Goal: Obtain resource: Obtain resource

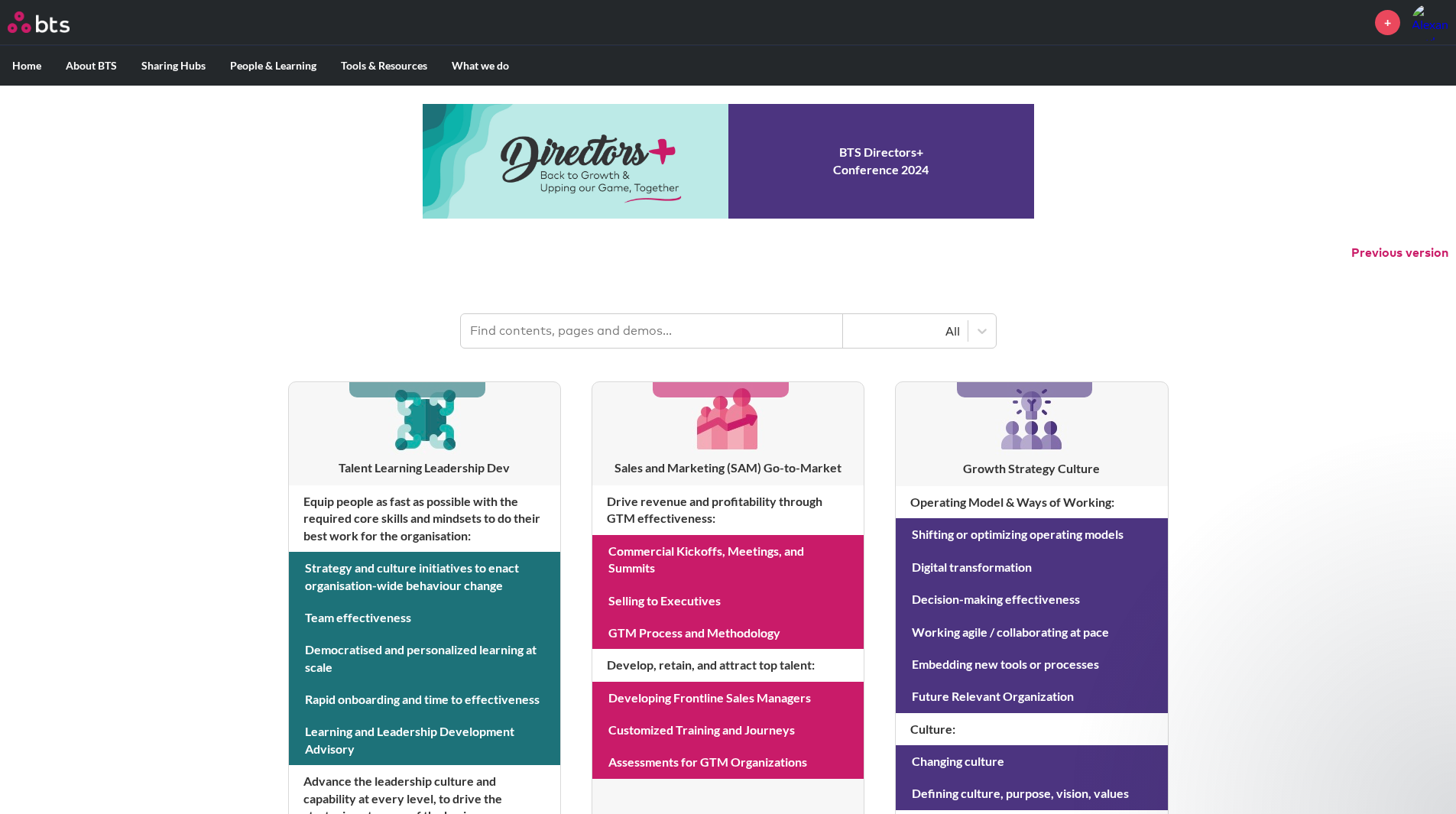
click at [139, 539] on div "MENU + Home About BTS Who we are How we work: Policies, Toolkits and Guidance I…" at bounding box center [728, 654] width 1456 height 1309
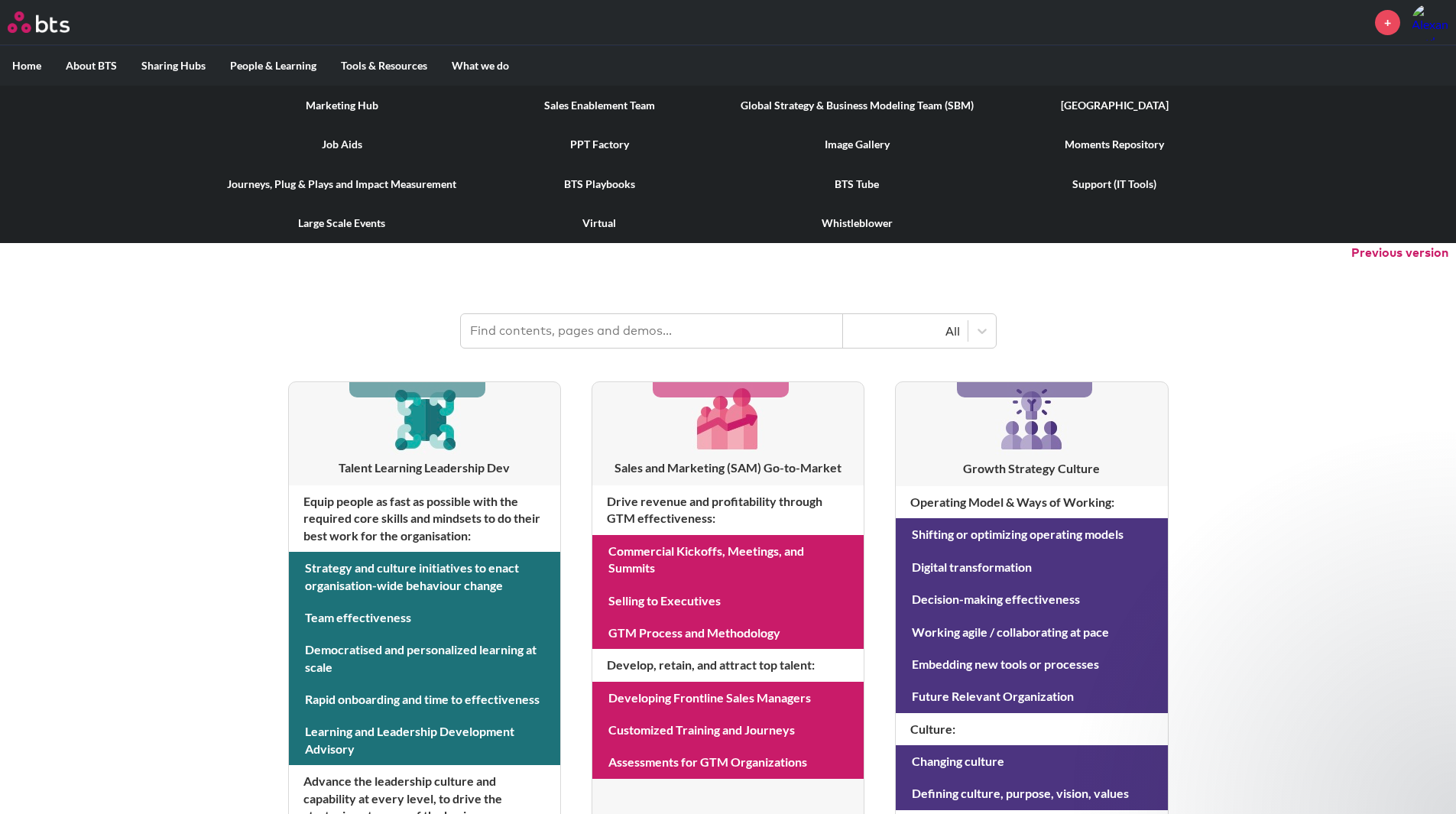
click at [372, 58] on label "Tools & Resources" at bounding box center [385, 65] width 111 height 40
click at [0, 0] on input "Tools & Resources" at bounding box center [0, 0] width 0 height 0
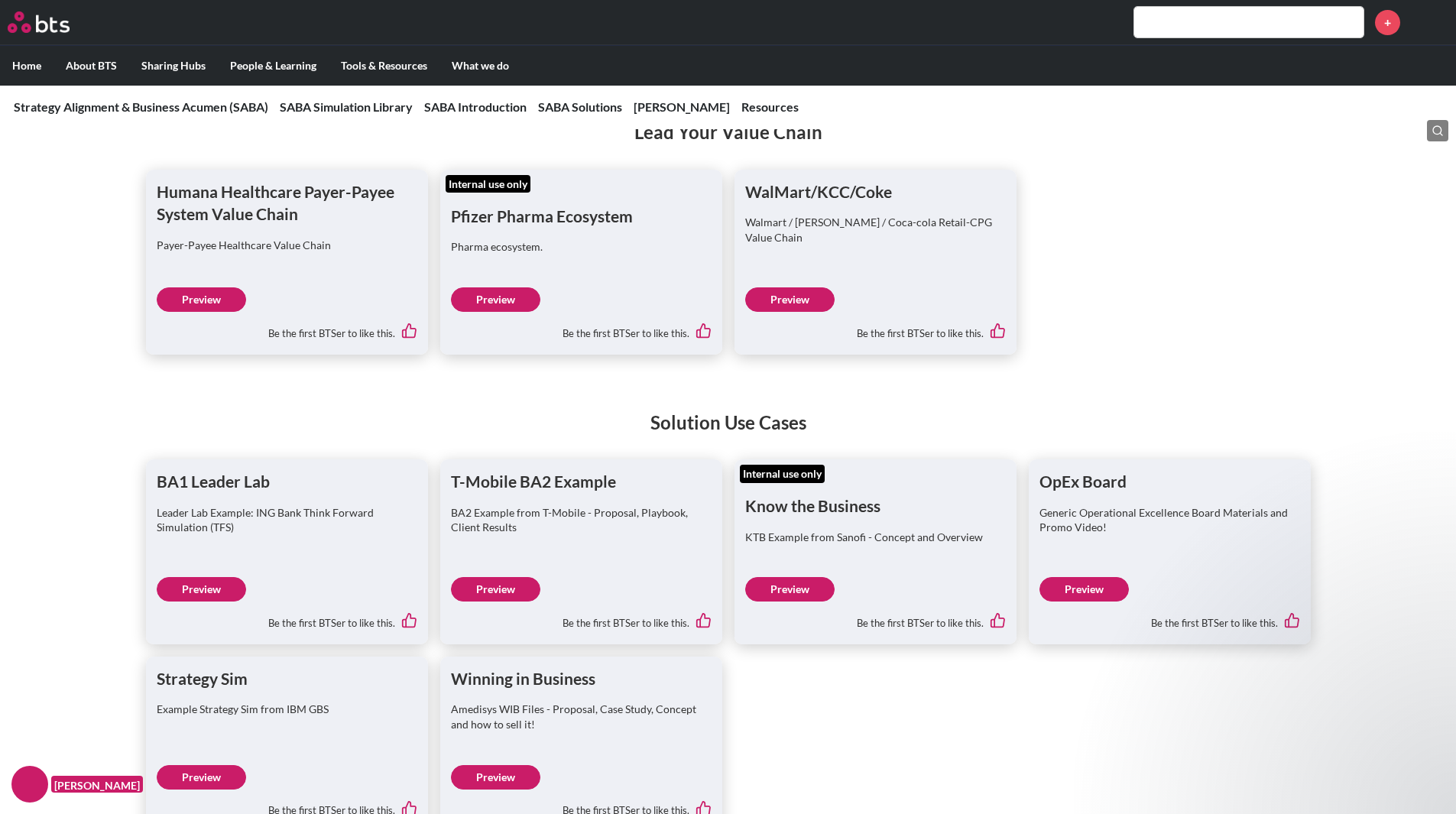
scroll to position [5963, 0]
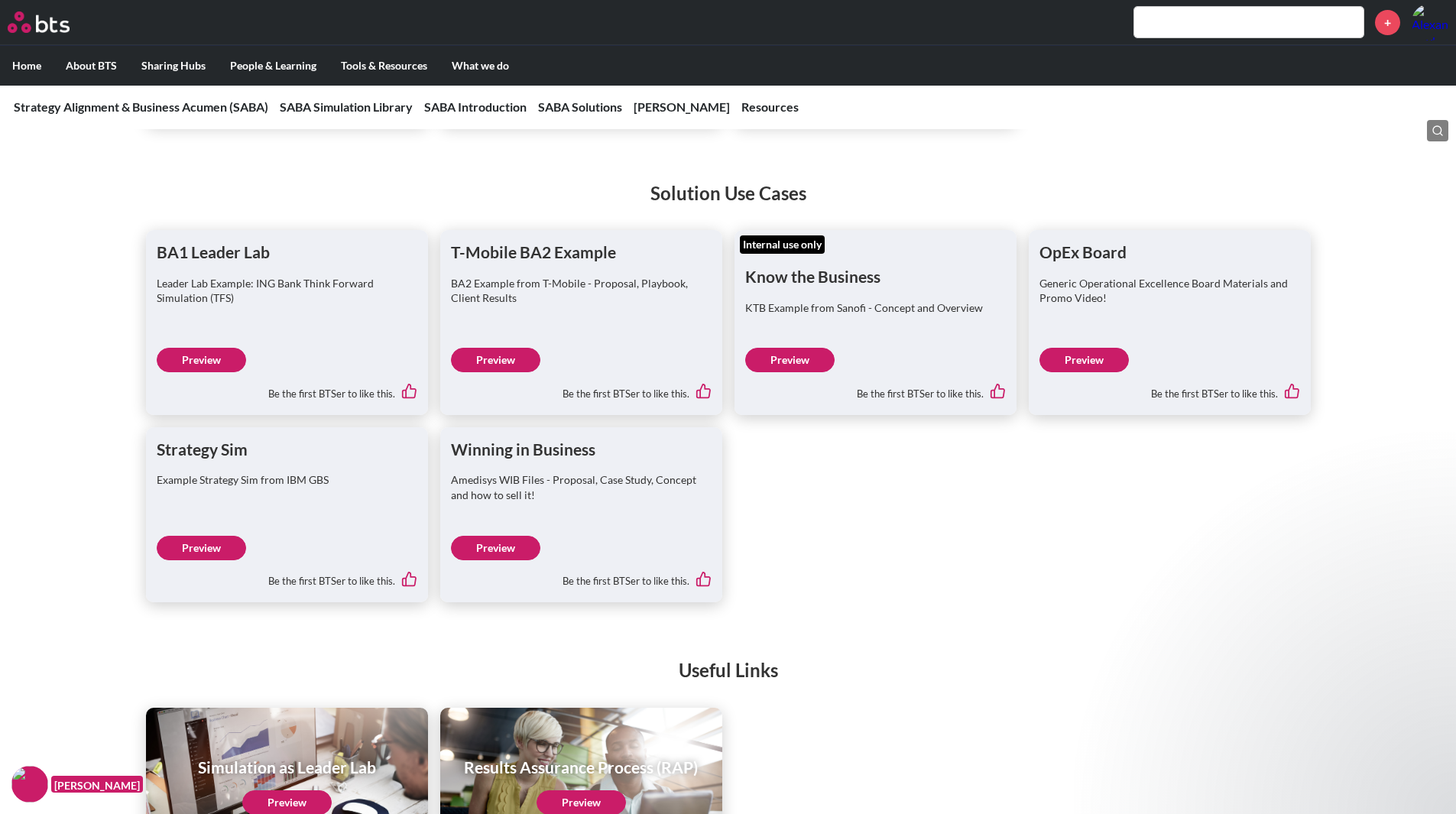
click at [1292, 467] on ul "BA1 Leader Lab Leader Lab Example: ING Bank Think Forward Simulation (TFS) Prev…" at bounding box center [728, 415] width 1165 height 372
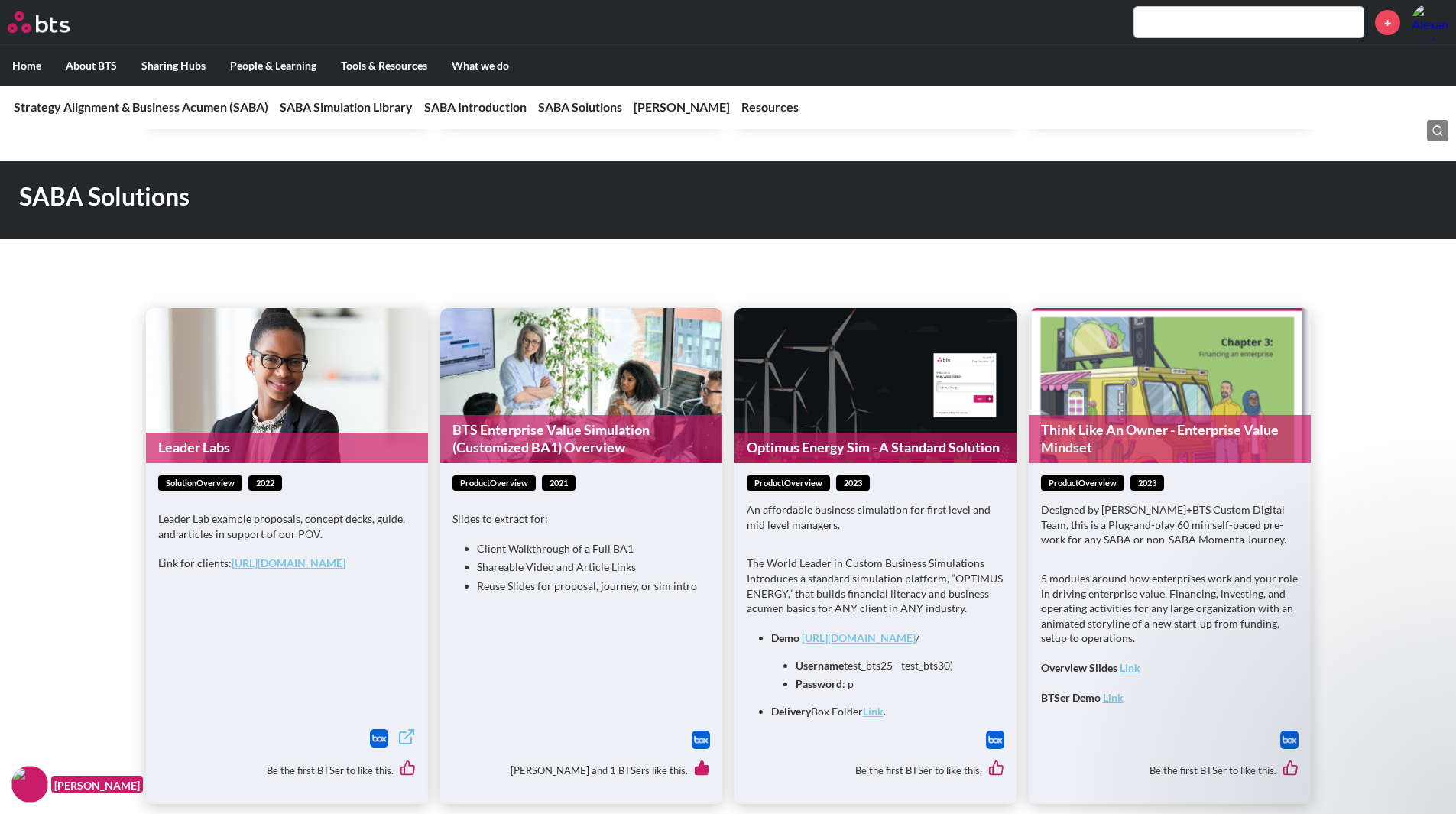
scroll to position [1487, 0]
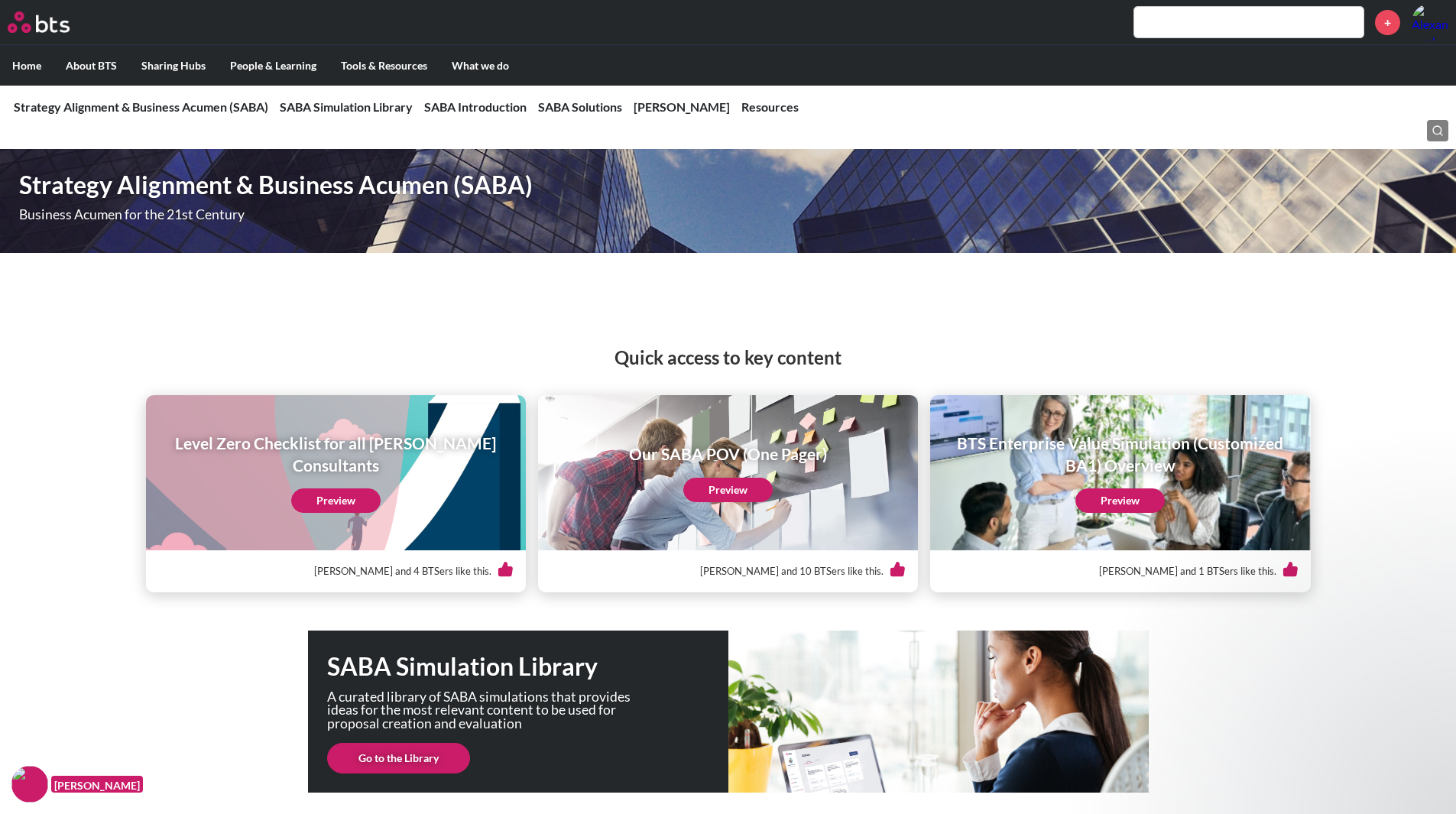
scroll to position [0, 0]
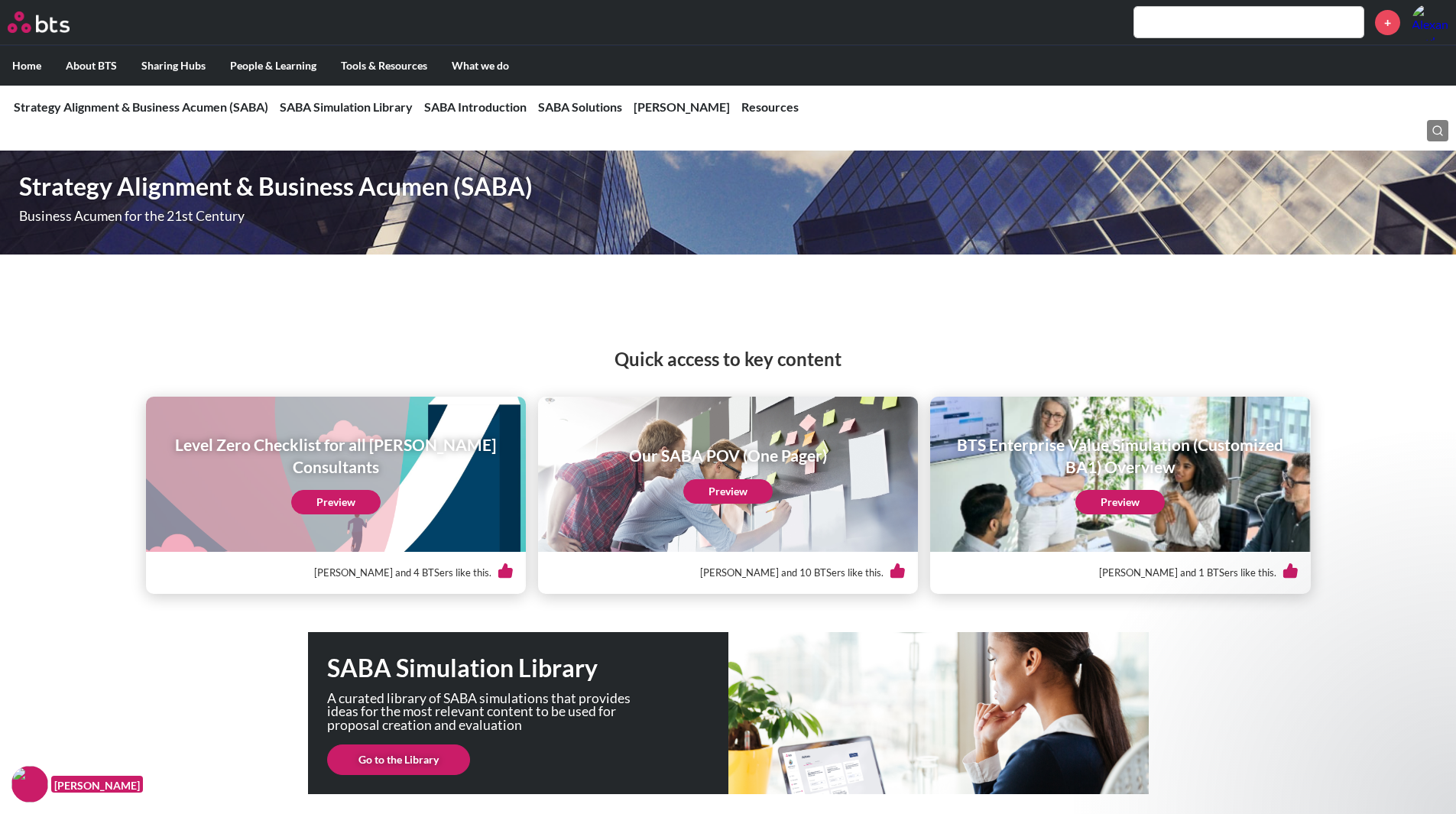
click at [1153, 509] on link "Preview" at bounding box center [1120, 502] width 89 height 25
